Goal: Check status

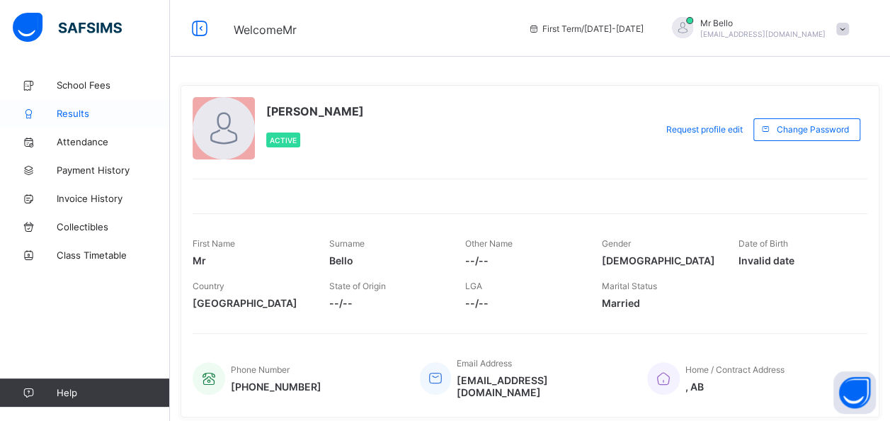
click at [67, 112] on span "Results" at bounding box center [113, 113] width 113 height 11
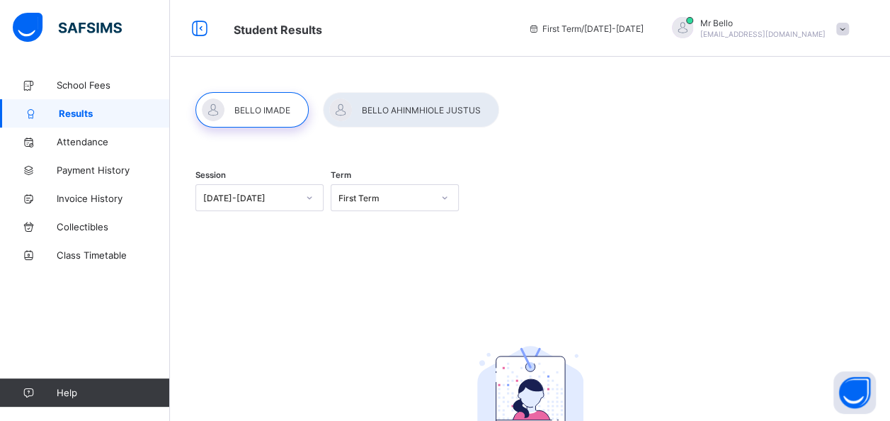
click at [309, 199] on icon at bounding box center [309, 197] width 8 height 14
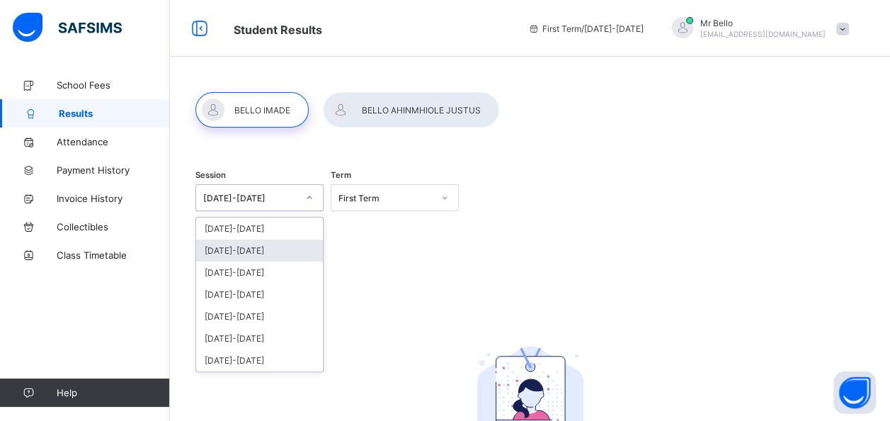
click at [253, 249] on div "[DATE]-[DATE]" at bounding box center [259, 250] width 127 height 22
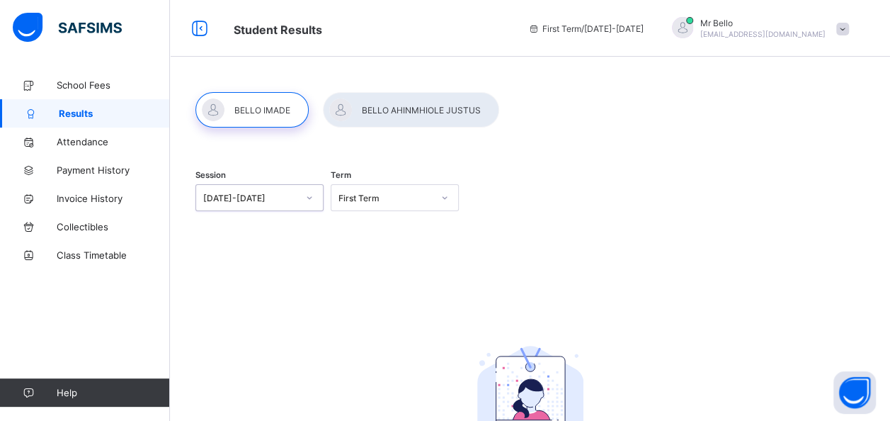
click at [260, 109] on div at bounding box center [251, 109] width 113 height 35
click at [540, 30] on icon at bounding box center [534, 28] width 12 height 11
click at [622, 28] on span "First Term / [DATE]-[DATE]" at bounding box center [585, 28] width 115 height 11
click at [449, 200] on icon at bounding box center [444, 197] width 8 height 14
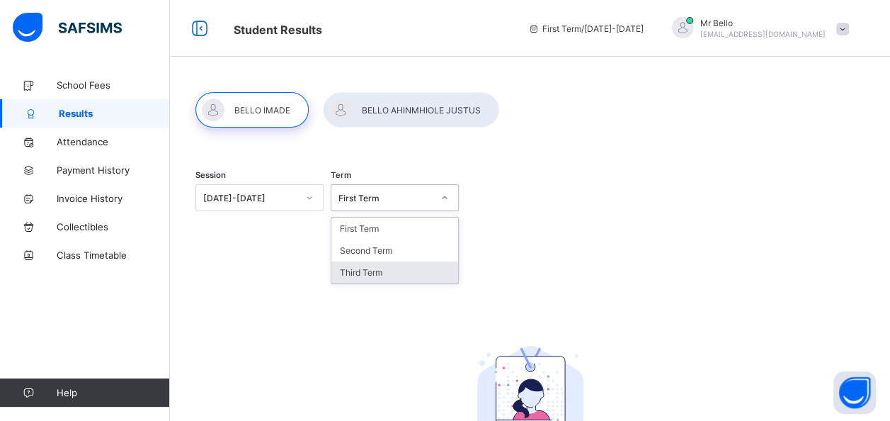
click at [363, 272] on div "Third Term" at bounding box center [394, 272] width 127 height 22
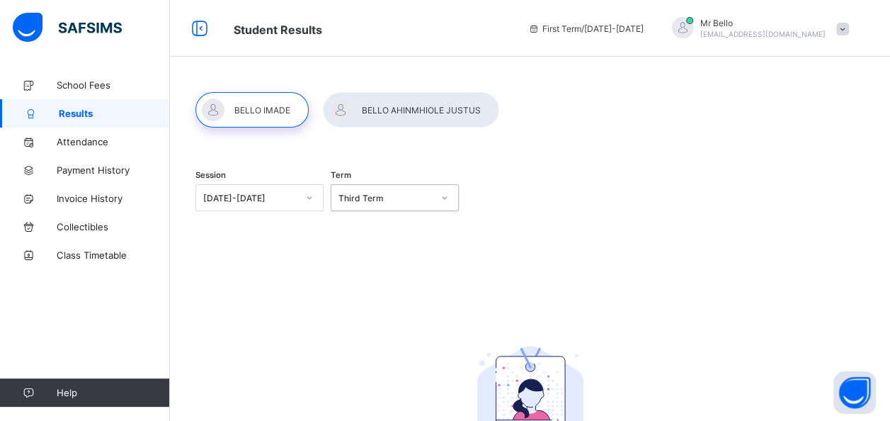
click at [309, 194] on icon at bounding box center [309, 197] width 8 height 14
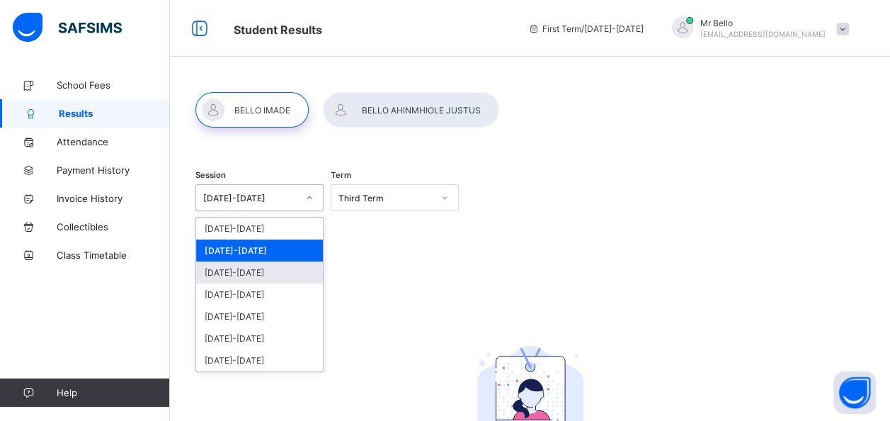
click at [221, 275] on div "[DATE]-[DATE]" at bounding box center [259, 272] width 127 height 22
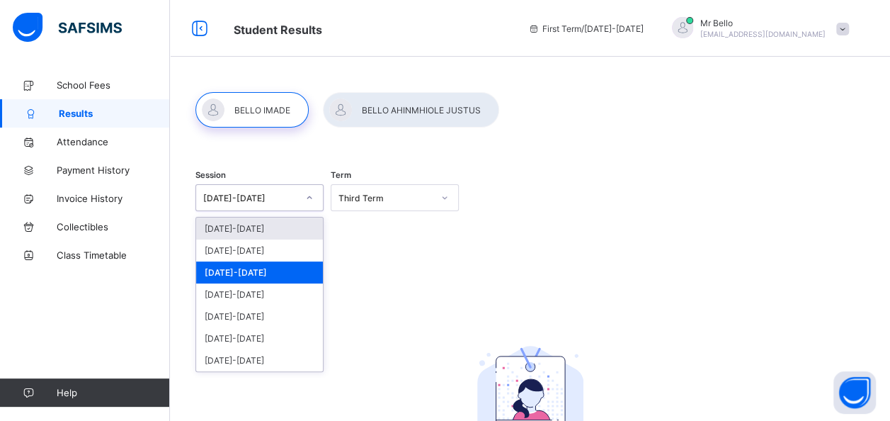
click at [313, 197] on icon at bounding box center [309, 197] width 8 height 14
click at [600, 281] on div "Session option [DATE]-[DATE], selected. option [DATE]-[DATE] focused, 2 of 7. 7…" at bounding box center [529, 350] width 669 height 389
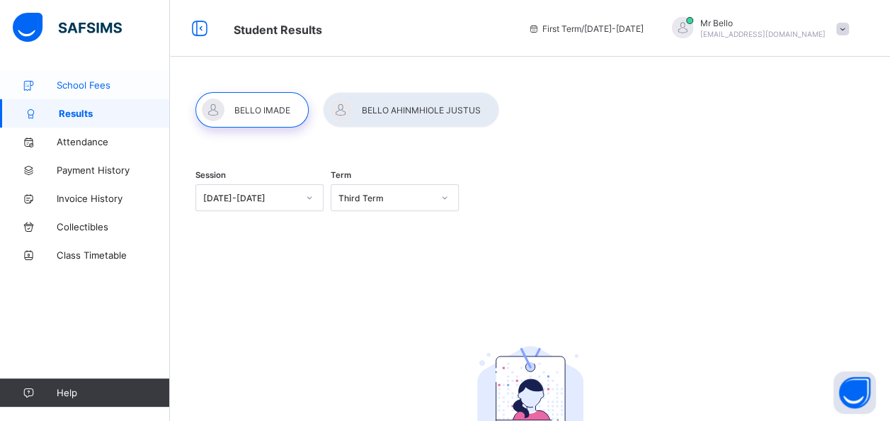
click at [77, 80] on span "School Fees" at bounding box center [113, 84] width 113 height 11
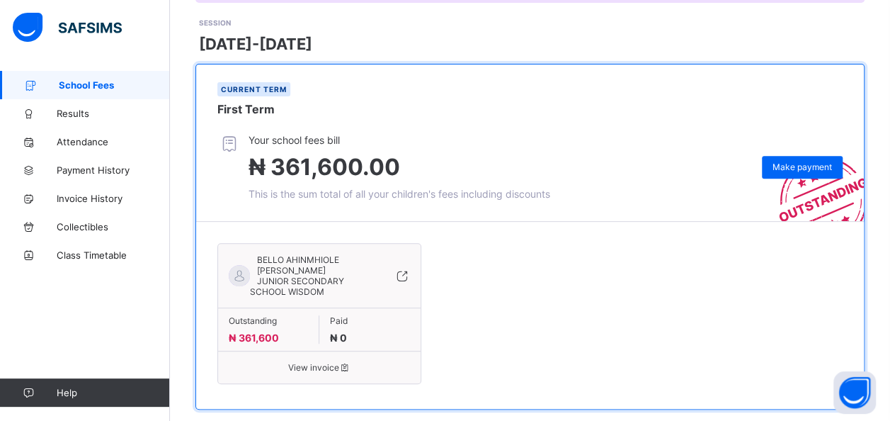
scroll to position [196, 0]
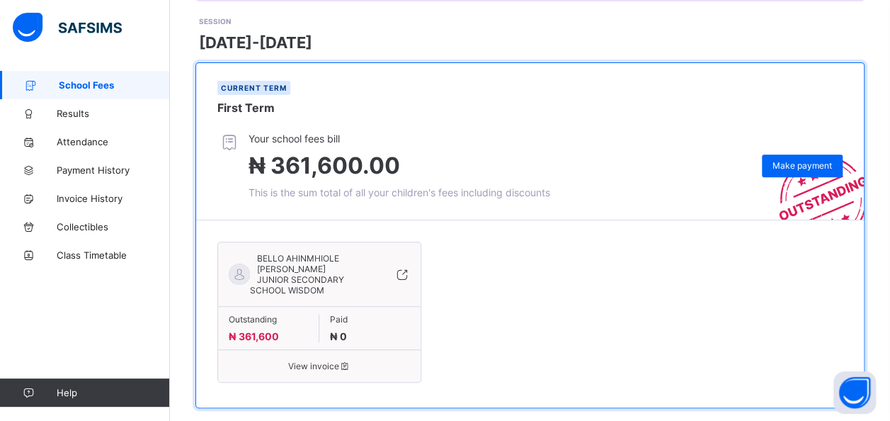
click at [403, 267] on icon at bounding box center [402, 274] width 16 height 14
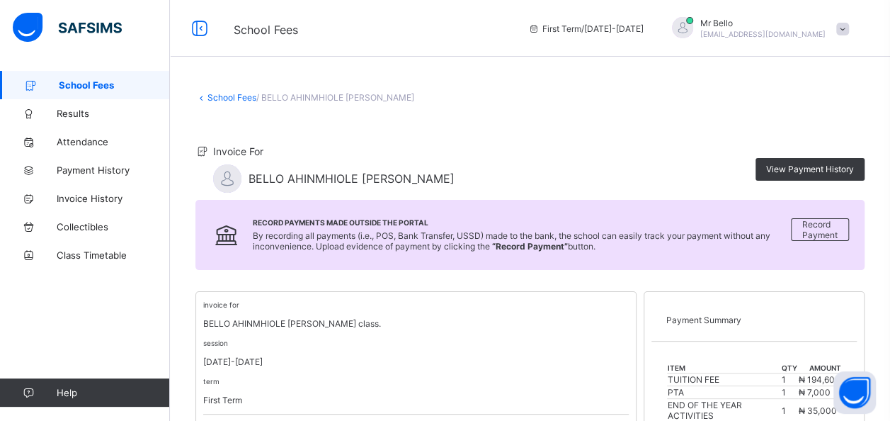
click at [200, 27] on icon at bounding box center [200, 28] width 24 height 21
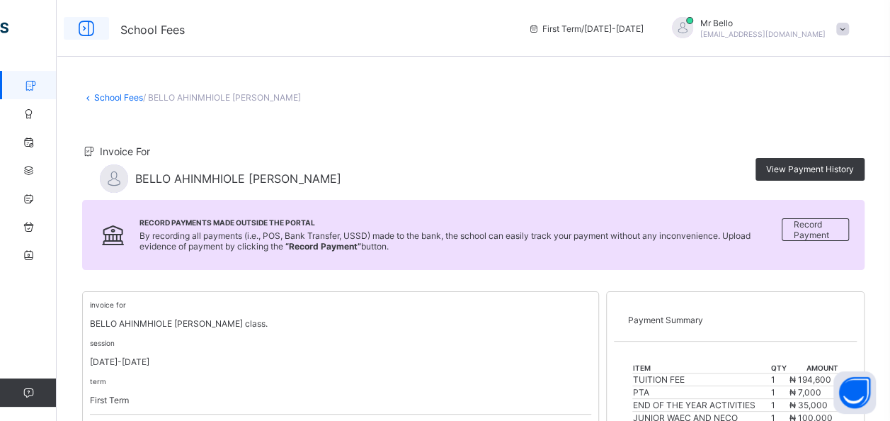
click at [85, 28] on icon at bounding box center [86, 28] width 24 height 21
